Goal: Check status: Check status

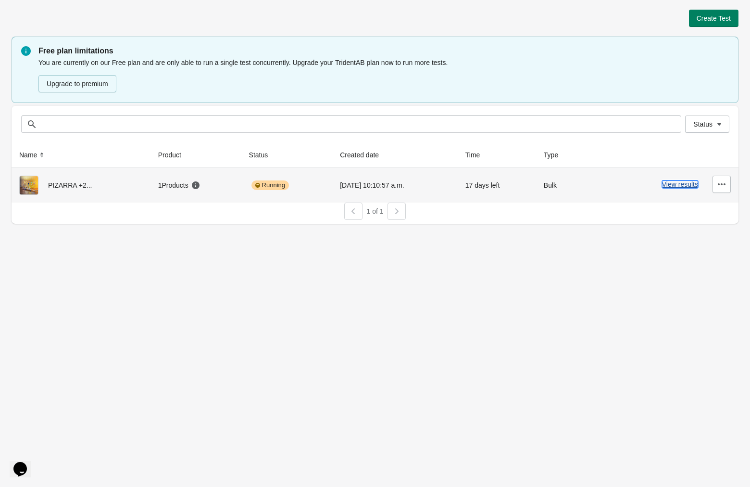
click at [680, 187] on button "View results" at bounding box center [680, 184] width 36 height 8
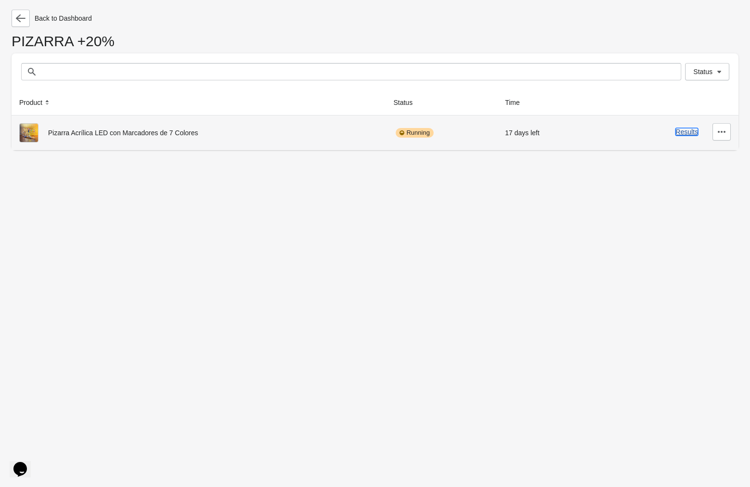
click at [684, 135] on button "Results" at bounding box center [687, 132] width 23 height 8
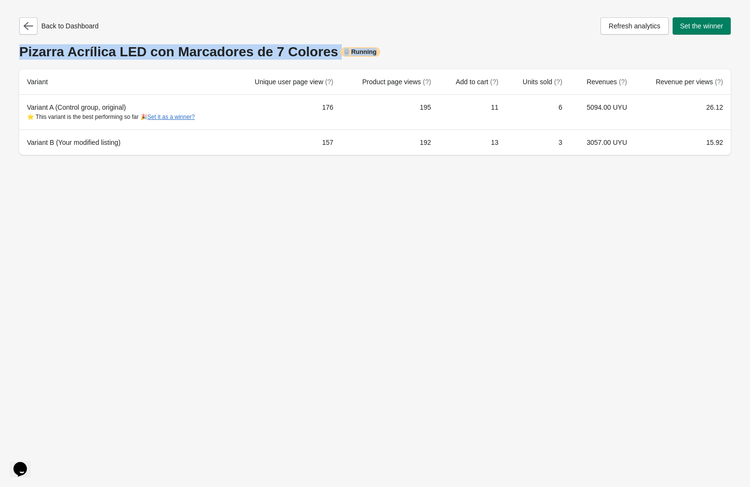
drag, startPoint x: 14, startPoint y: 59, endPoint x: 735, endPoint y: 183, distance: 731.5
click at [735, 183] on div "Back to Dashboard Refresh analytics Set the winner Pizarra Acrílica LED con Mar…" at bounding box center [375, 243] width 750 height 487
drag, startPoint x: 734, startPoint y: 161, endPoint x: -33, endPoint y: -33, distance: 790.5
click at [0, 0] on html "Back to Dashboard Refresh analytics Set the winner Pizarra Acrílica LED con Mar…" at bounding box center [375, 243] width 750 height 487
